Goal: Task Accomplishment & Management: Complete application form

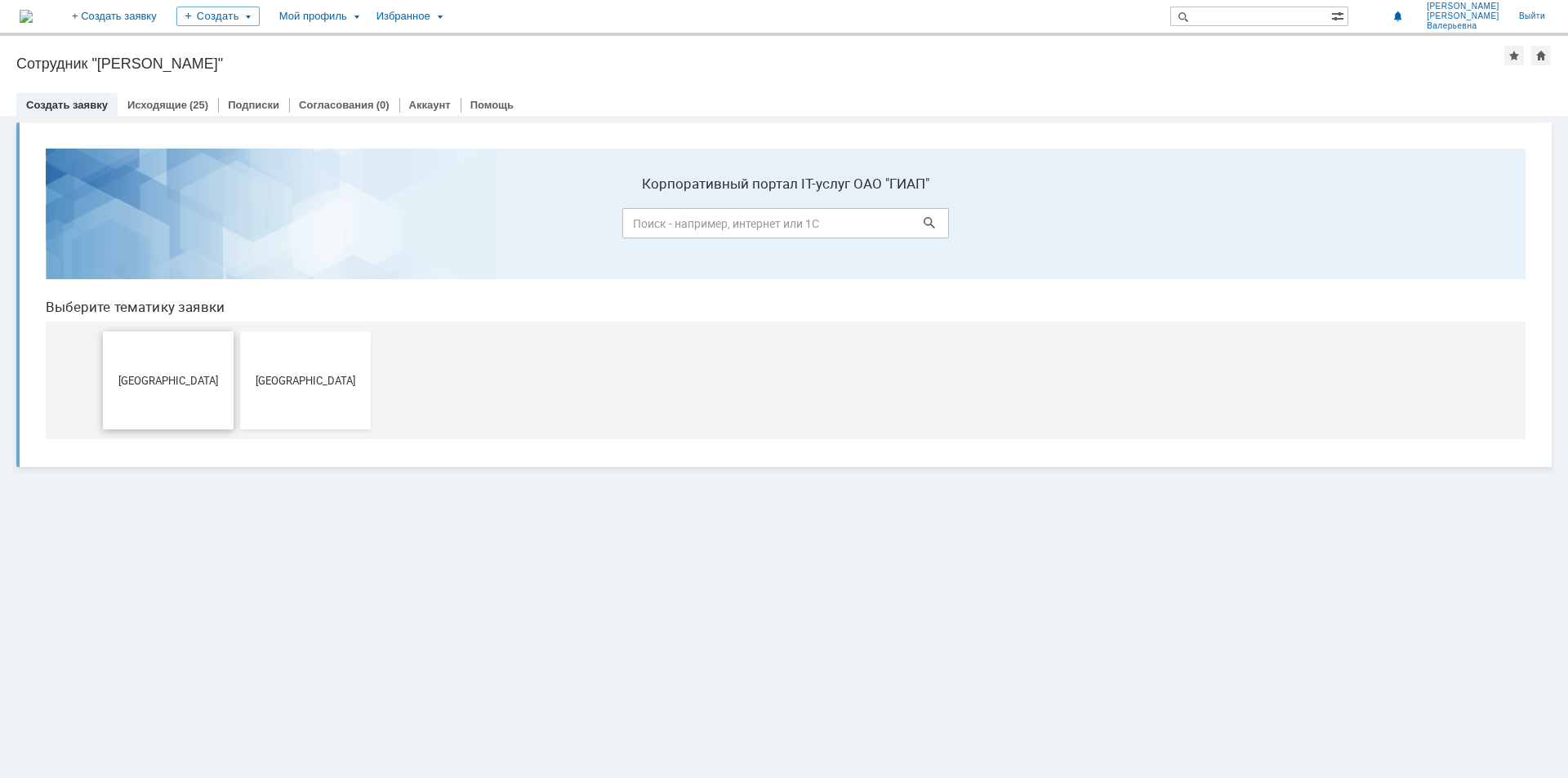
click at [153, 377] on span "[GEOGRAPHIC_DATA]" at bounding box center [168, 380] width 121 height 13
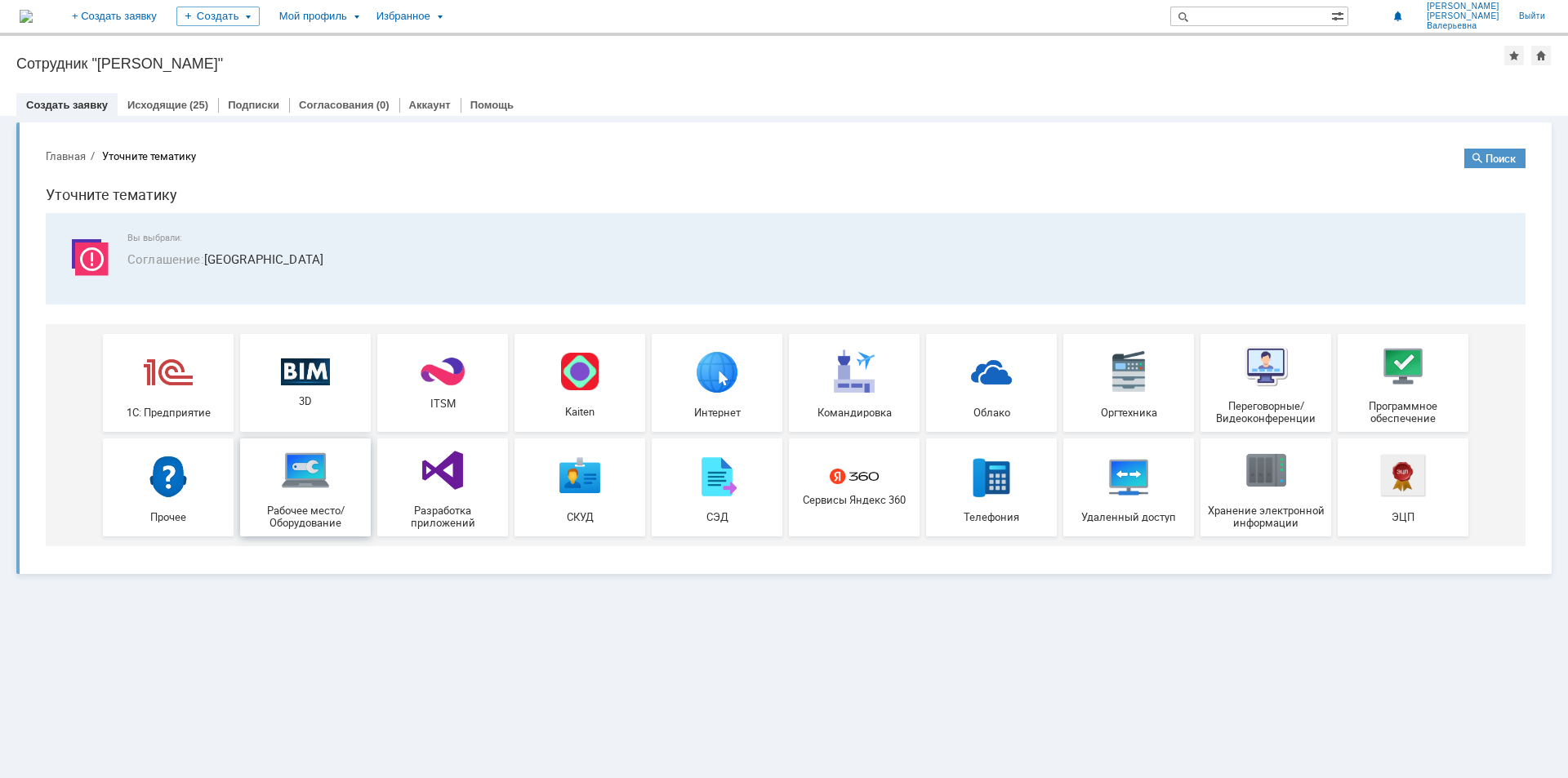
click at [302, 483] on img at bounding box center [305, 470] width 49 height 49
click at [431, 405] on span "ITSM" at bounding box center [443, 404] width 121 height 13
click at [306, 512] on span "Рабочее место/Оборудование" at bounding box center [306, 516] width 121 height 24
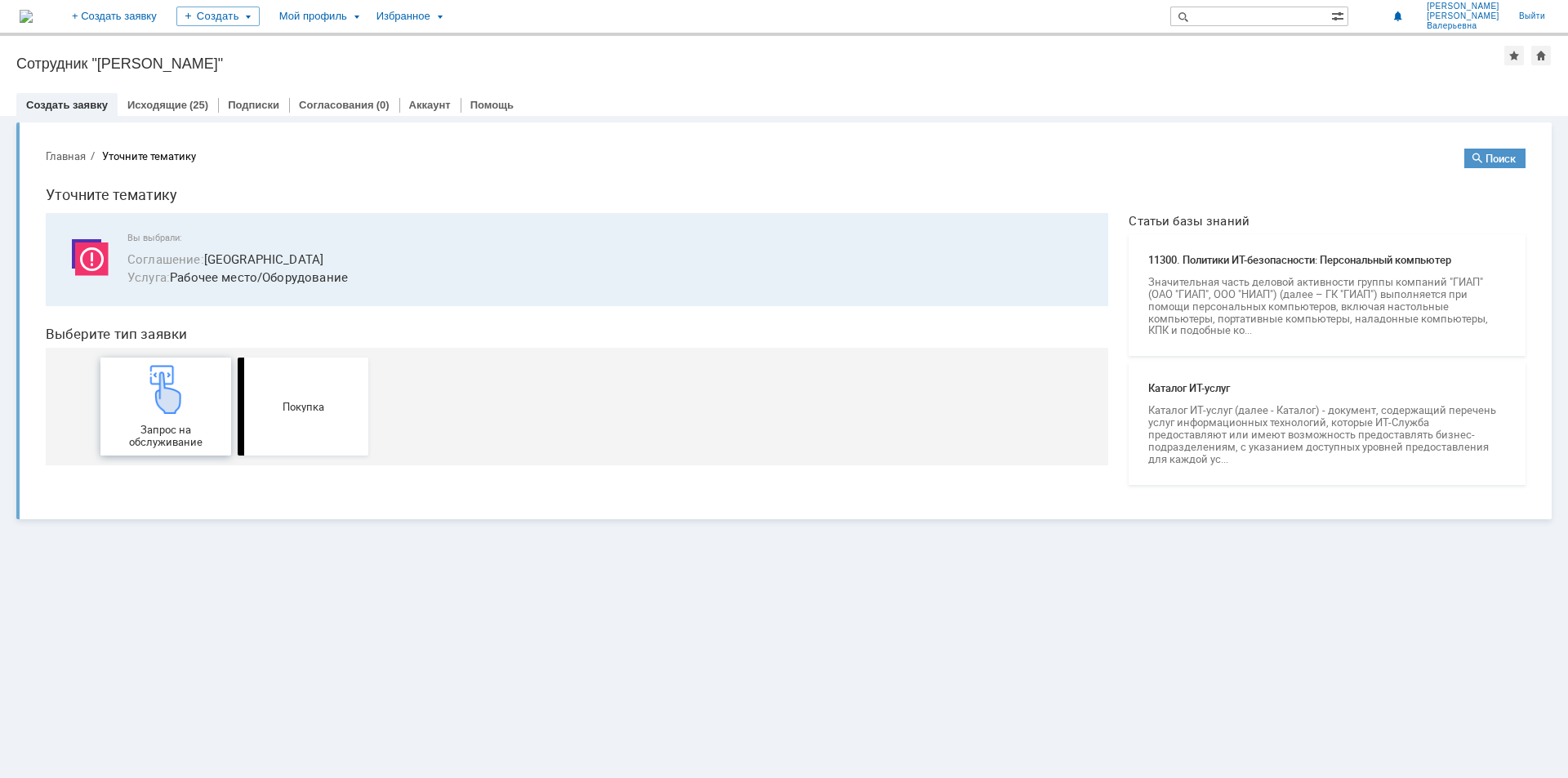
click at [173, 413] on img at bounding box center [165, 389] width 49 height 49
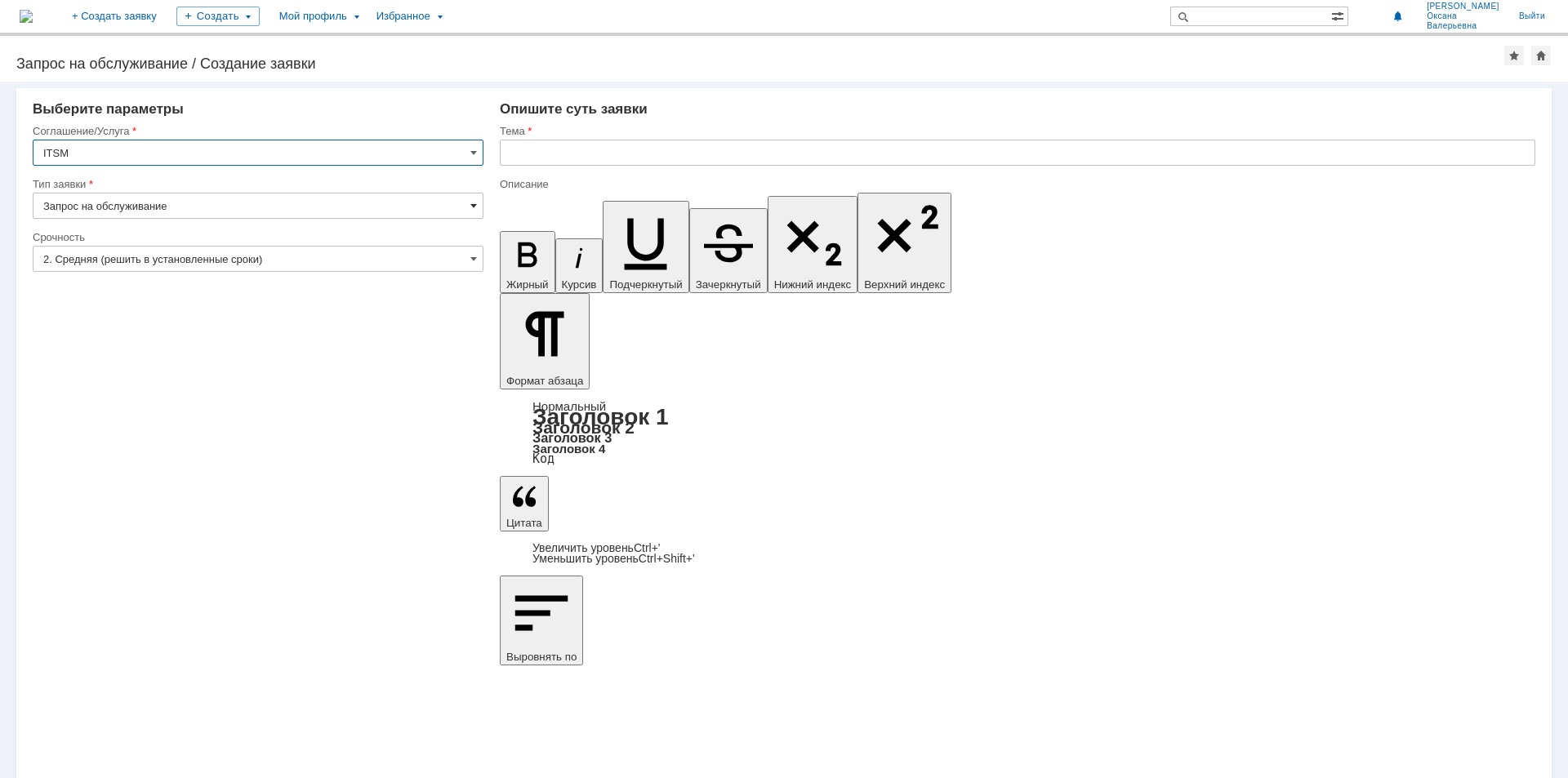
click at [474, 209] on span at bounding box center [473, 206] width 7 height 13
click at [311, 270] on div "Запрос на обслуживание" at bounding box center [258, 263] width 449 height 26
type input "Запрос на обслуживание"
click at [475, 257] on span at bounding box center [473, 259] width 7 height 13
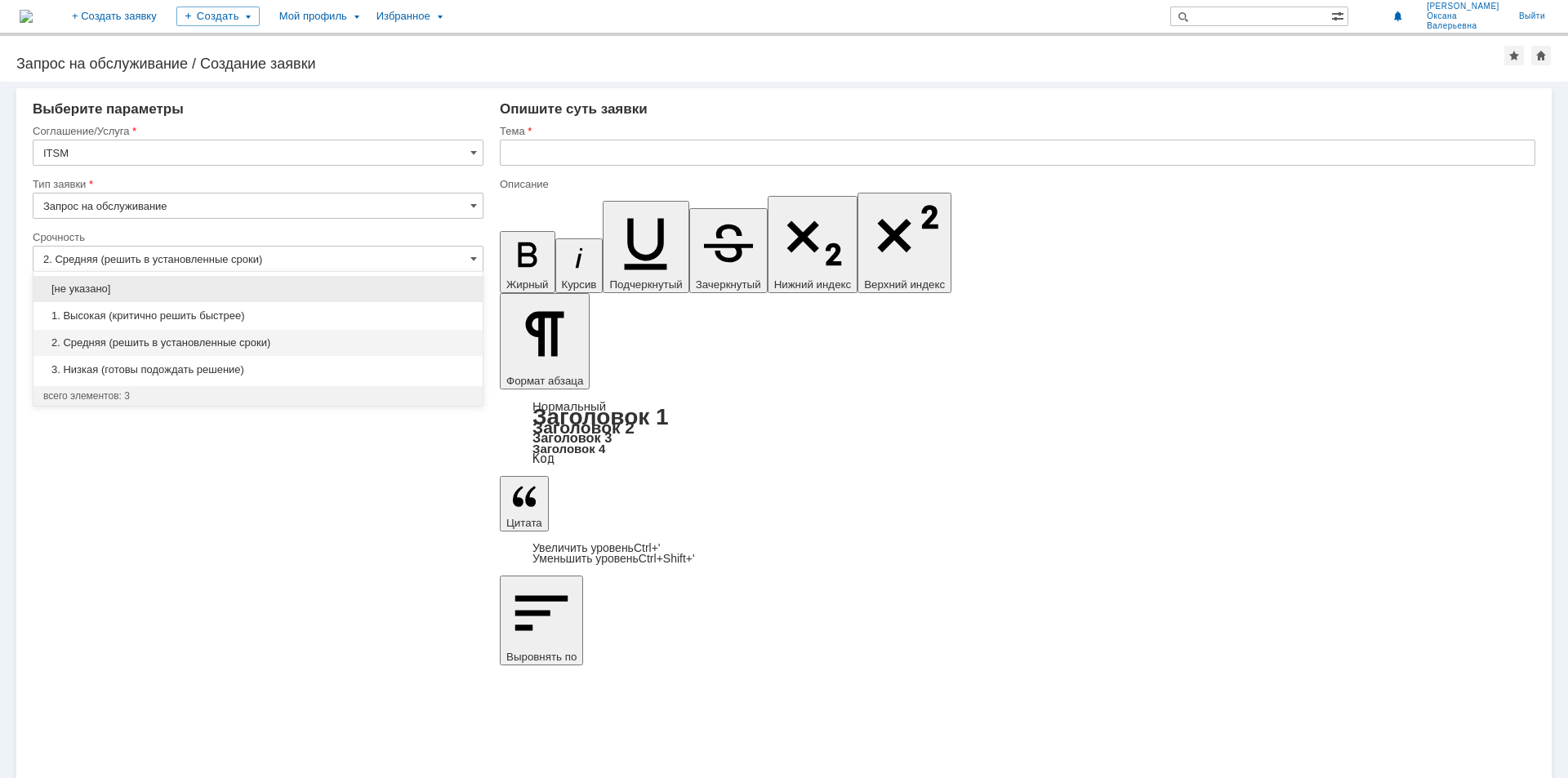
click at [251, 350] on div "2. Средняя (решить в установленные сроки)" at bounding box center [258, 342] width 449 height 26
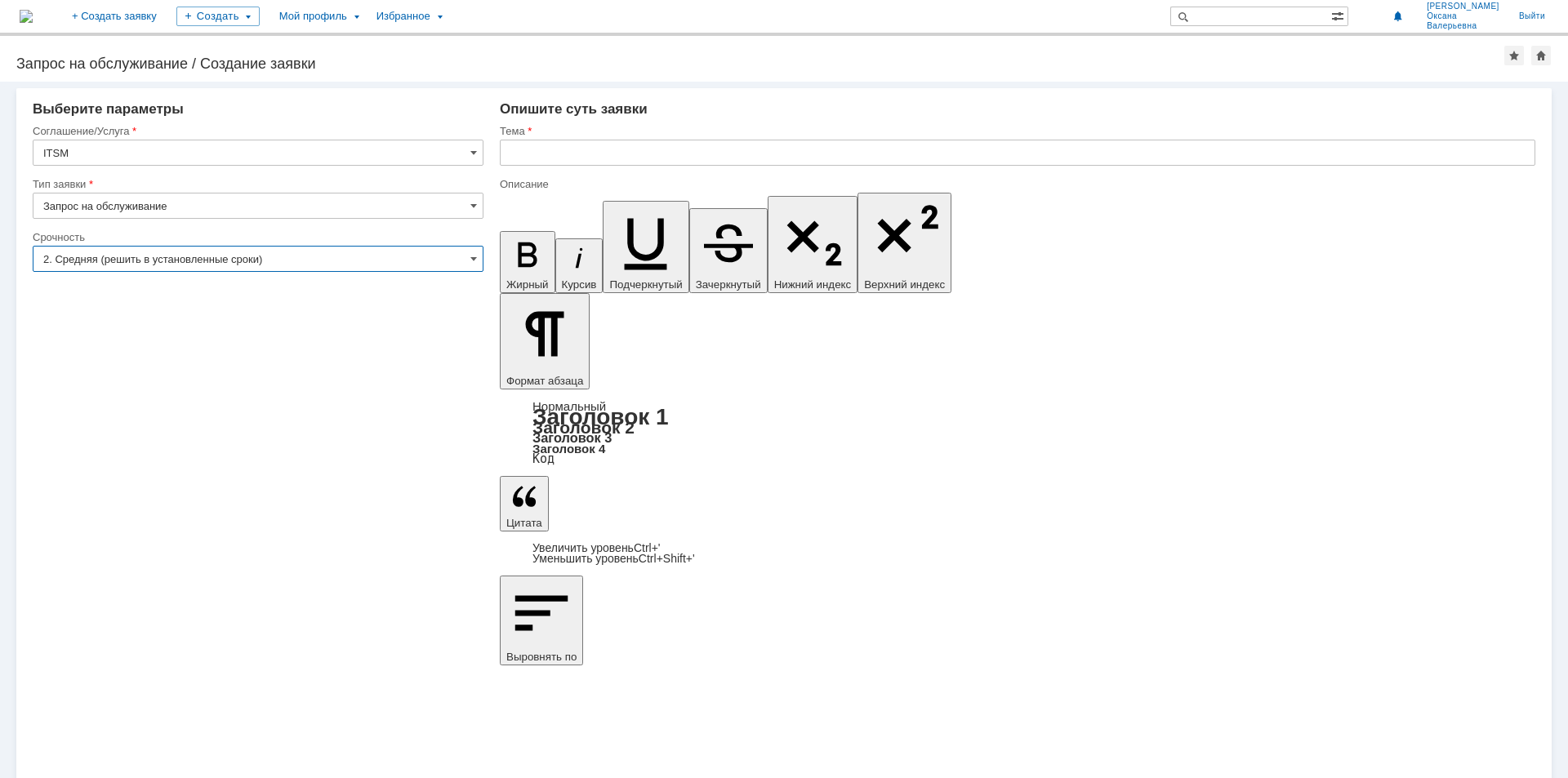
type input "2. Средняя (решить в установленные сроки)"
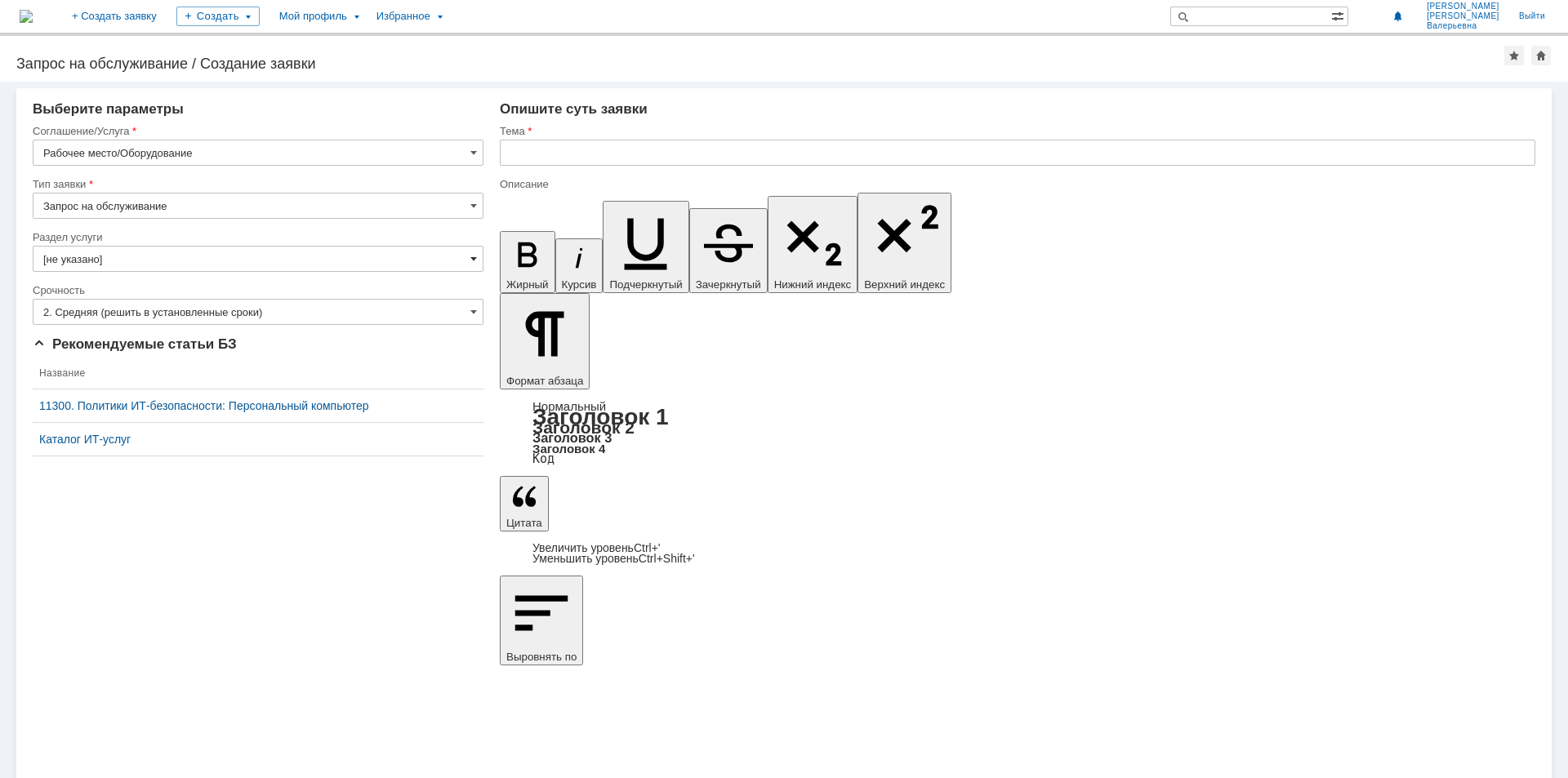
click at [477, 258] on span at bounding box center [473, 259] width 7 height 13
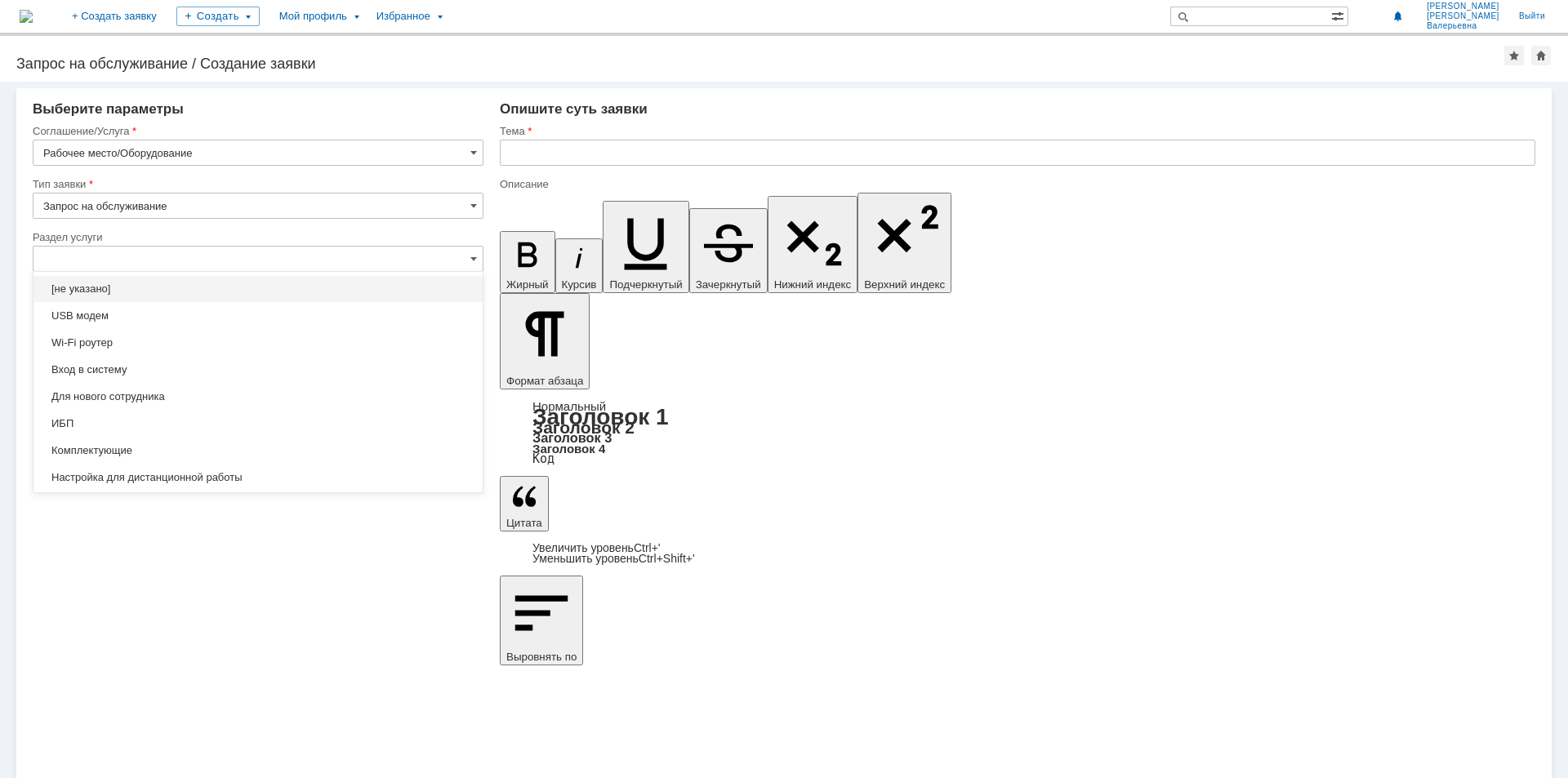
click at [311, 287] on span "[не указано]" at bounding box center [258, 289] width 430 height 13
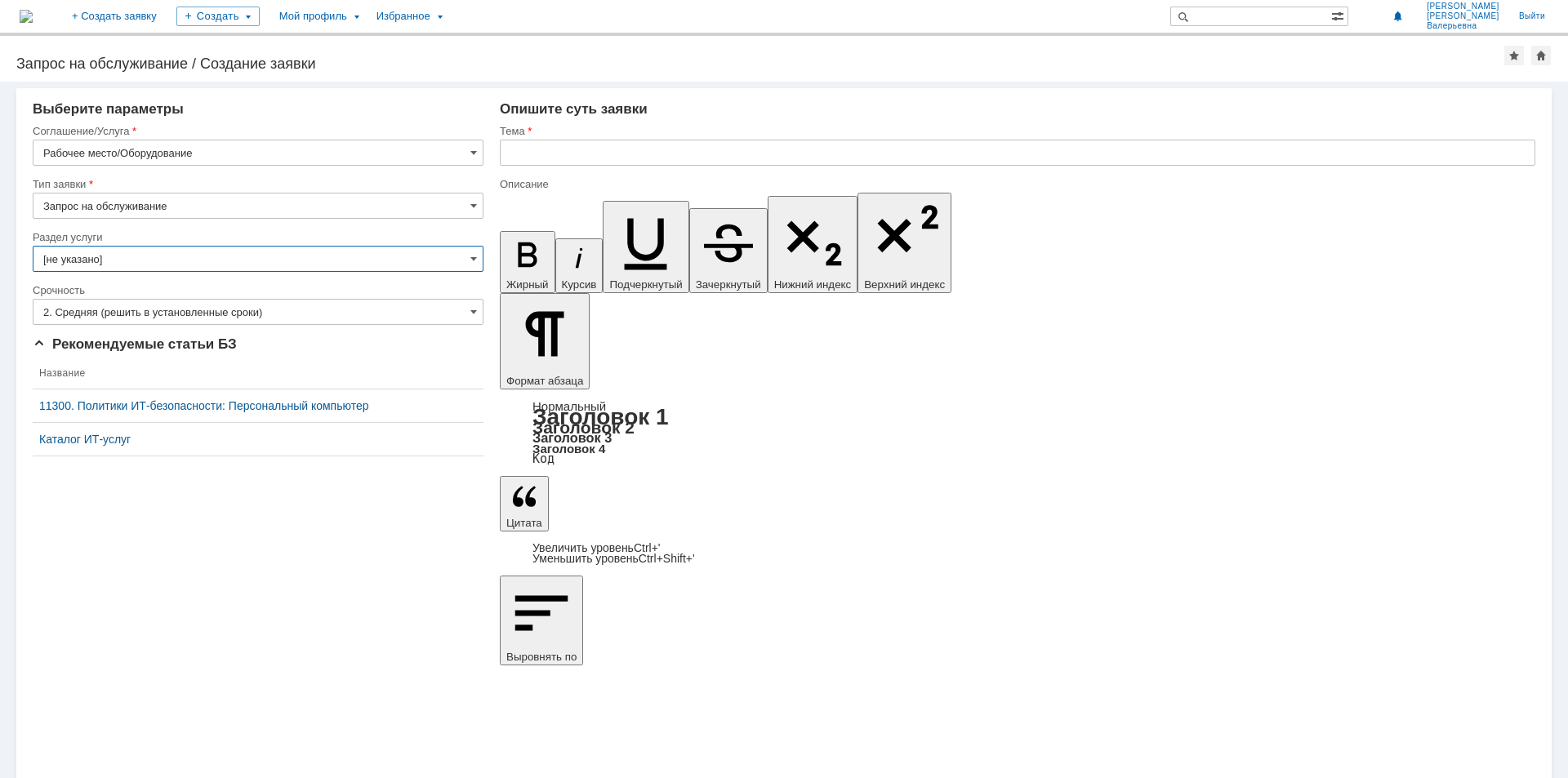
type input "[не указано]"
click at [534, 145] on input "text" at bounding box center [1018, 152] width 1036 height 26
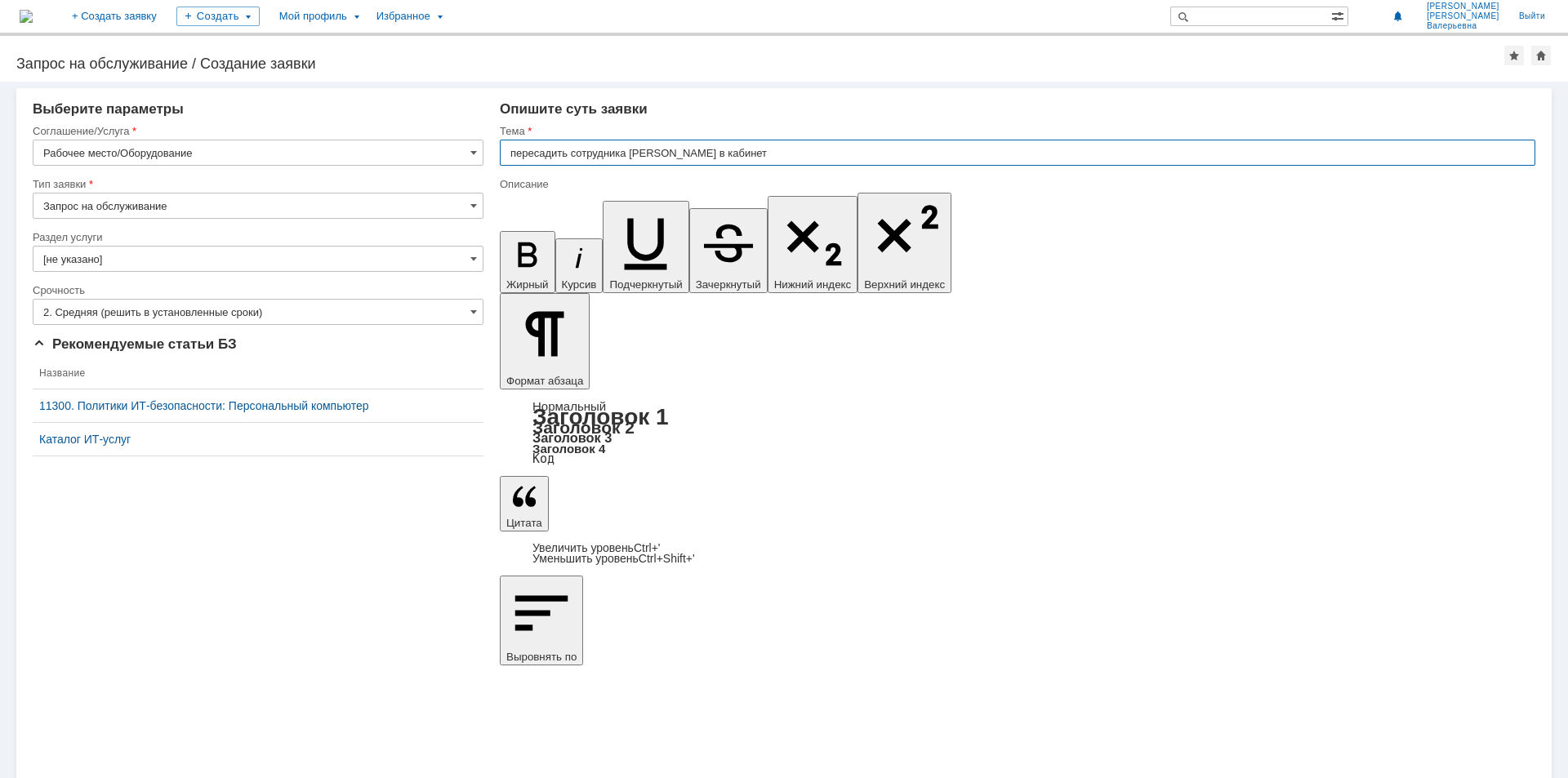
drag, startPoint x: 511, startPoint y: 155, endPoint x: 794, endPoint y: 155, distance: 283.0
click at [794, 155] on input "пересадить сотрудника Карнахину в кабинет" at bounding box center [1018, 152] width 1036 height 26
type input "перенос рабочего места"
